Goal: Information Seeking & Learning: Learn about a topic

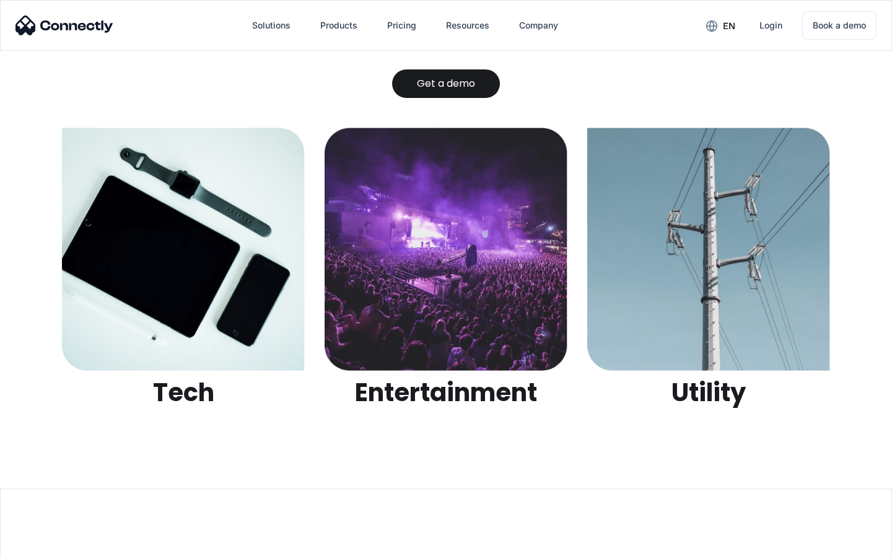
scroll to position [3909, 0]
